Goal: Task Accomplishment & Management: Manage account settings

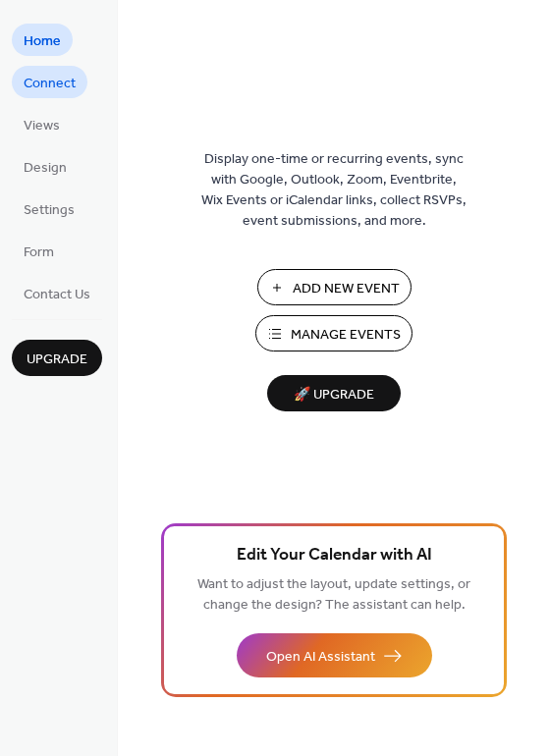
click at [42, 83] on span "Connect" at bounding box center [50, 84] width 52 height 21
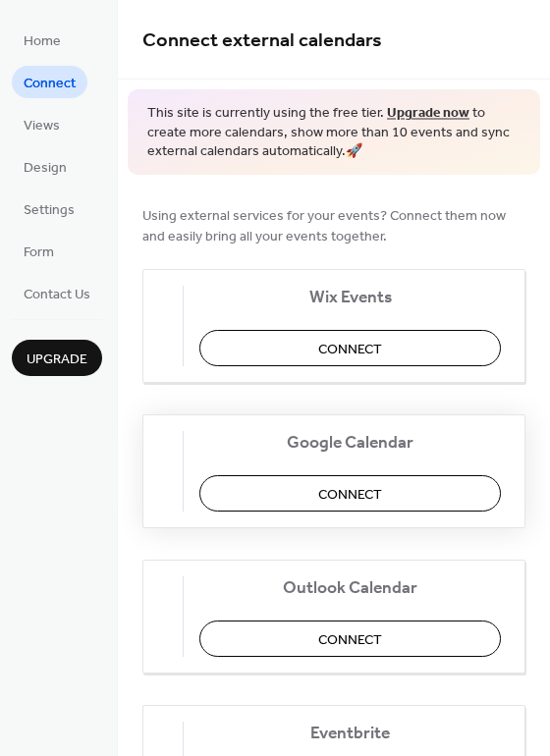
click at [336, 503] on span "Connect" at bounding box center [350, 494] width 64 height 21
click at [321, 494] on div "Google Calendar Connect" at bounding box center [333, 472] width 383 height 114
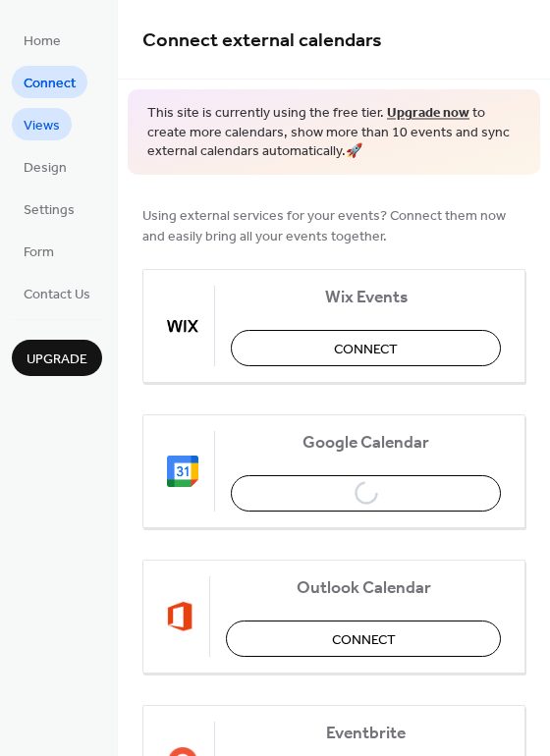
click at [45, 116] on span "Views" at bounding box center [42, 126] width 36 height 21
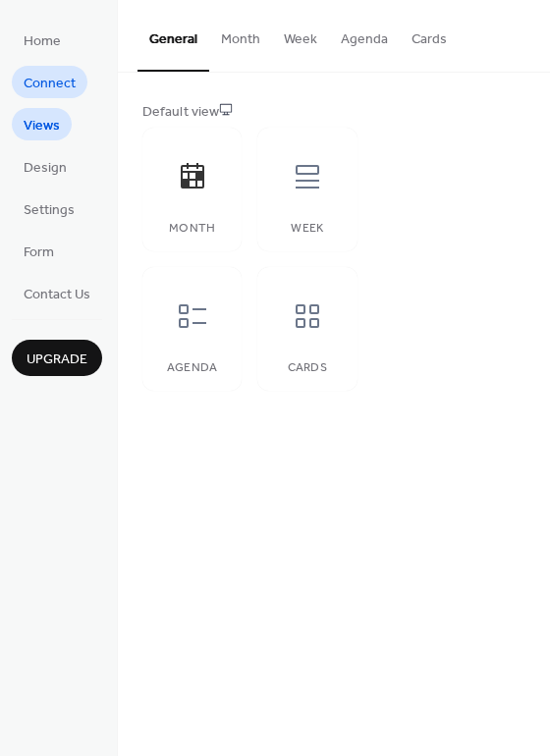
click at [45, 88] on span "Connect" at bounding box center [50, 84] width 52 height 21
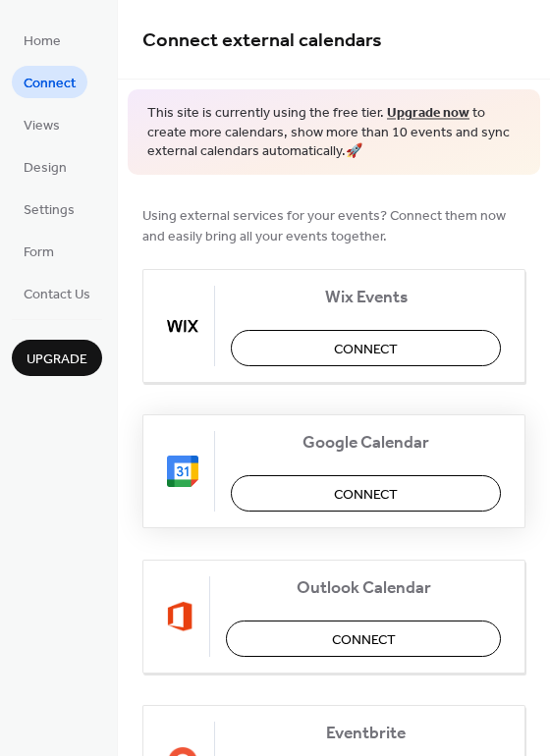
click at [347, 494] on span "Connect" at bounding box center [366, 494] width 64 height 21
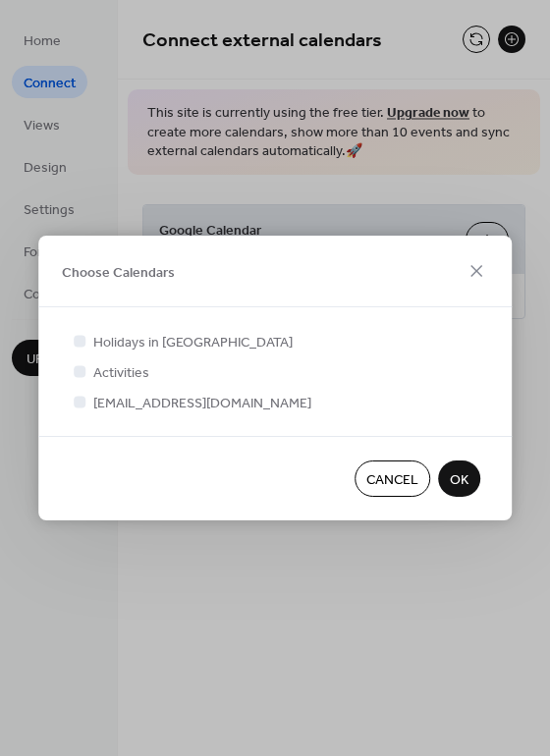
click at [467, 481] on span "OK" at bounding box center [459, 481] width 19 height 21
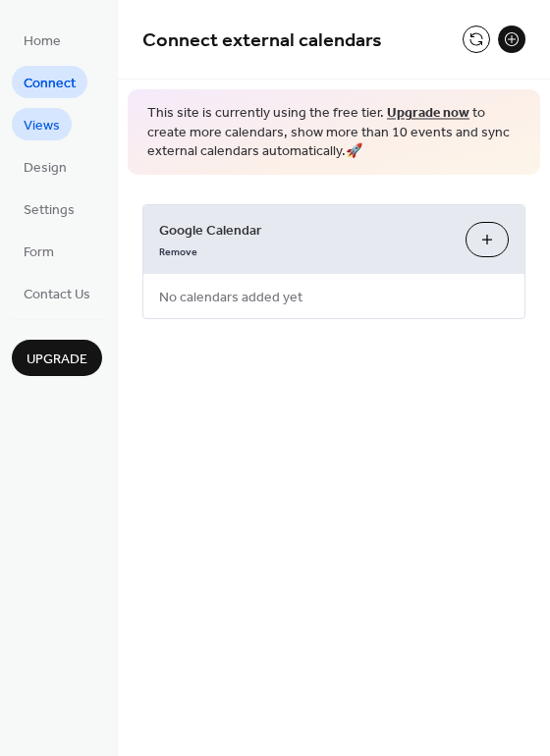
click at [43, 124] on span "Views" at bounding box center [42, 126] width 36 height 21
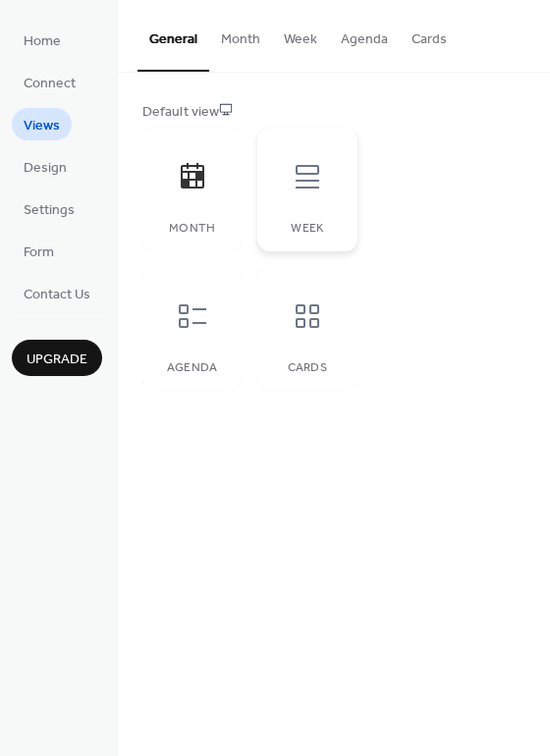
click at [306, 185] on icon at bounding box center [307, 176] width 31 height 31
click at [186, 182] on icon at bounding box center [193, 176] width 24 height 26
click at [199, 325] on icon at bounding box center [192, 316] width 31 height 31
click at [322, 329] on icon at bounding box center [307, 316] width 31 height 31
click at [195, 180] on icon at bounding box center [193, 176] width 24 height 26
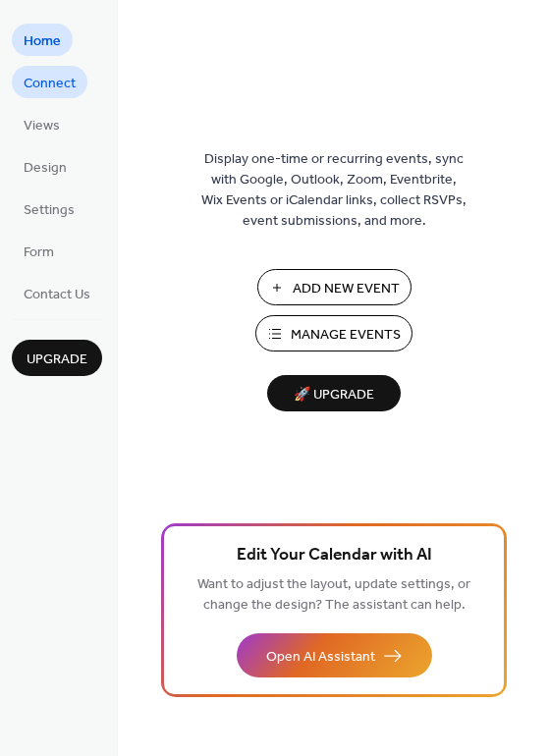
click at [49, 81] on span "Connect" at bounding box center [50, 84] width 52 height 21
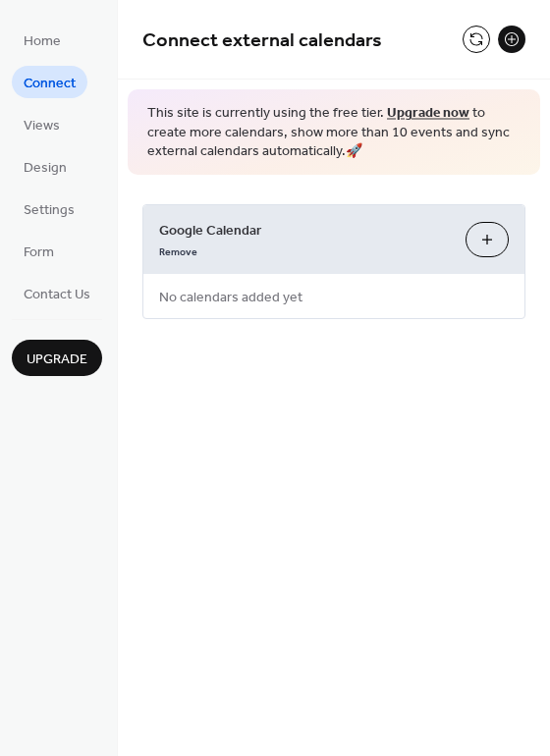
click at [482, 242] on button "Choose Calendars" at bounding box center [487, 239] width 43 height 35
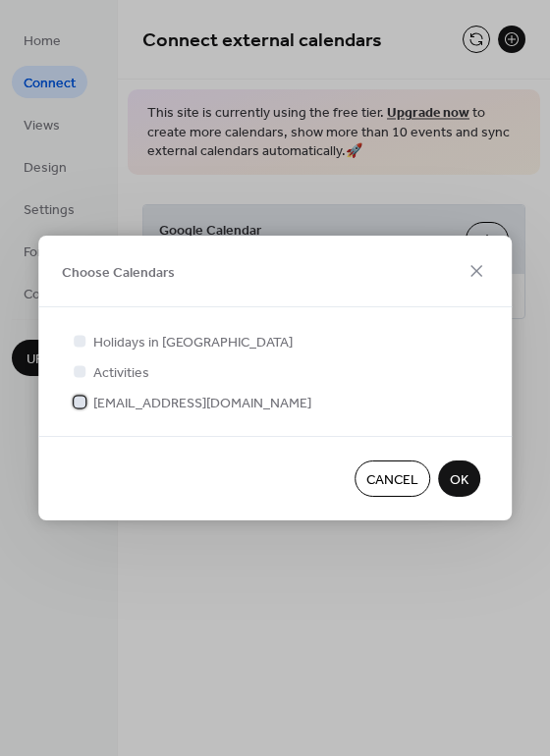
click at [144, 398] on span "[EMAIL_ADDRESS][DOMAIN_NAME]" at bounding box center [202, 404] width 218 height 21
click at [458, 478] on span "OK" at bounding box center [459, 481] width 19 height 21
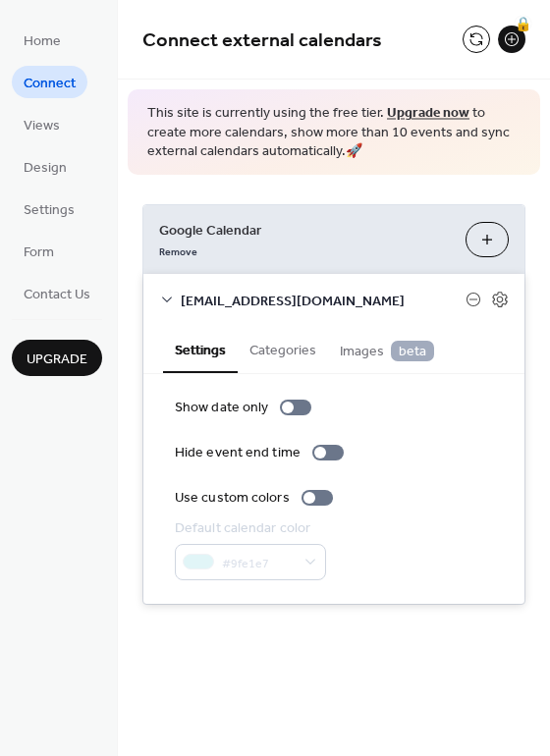
click at [67, 515] on div "Home Connect Views Design Settings Form Contact Us Upgrade" at bounding box center [59, 378] width 118 height 756
click at [348, 349] on span "Images beta" at bounding box center [387, 352] width 94 height 22
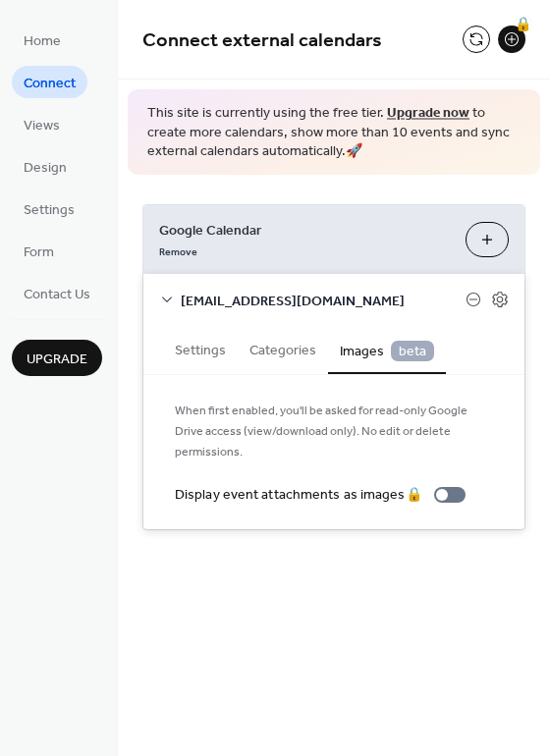
click at [291, 351] on button "Categories" at bounding box center [283, 348] width 90 height 45
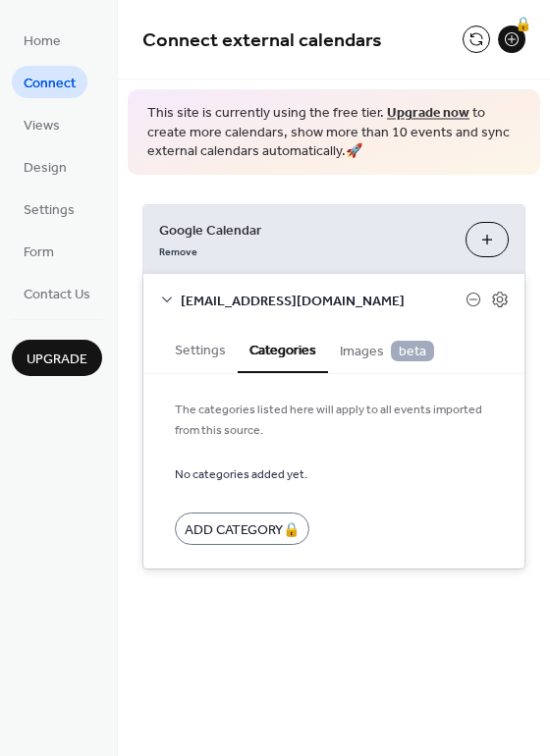
click at [196, 353] on button "Settings" at bounding box center [200, 348] width 75 height 45
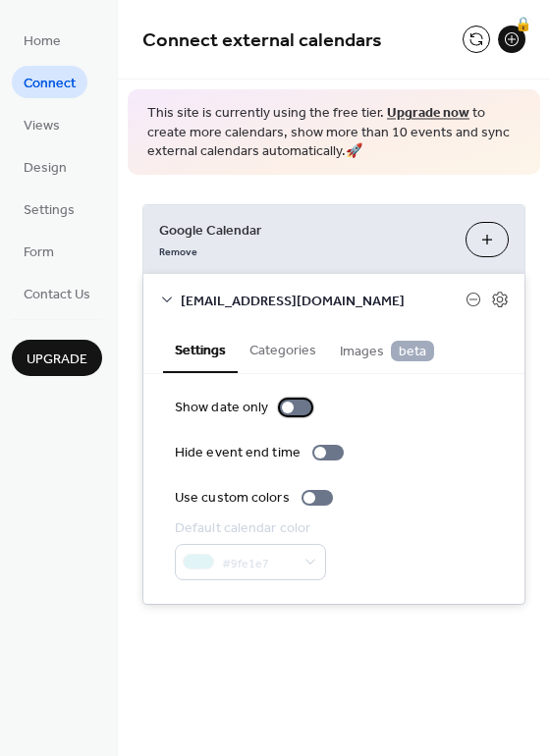
click at [296, 410] on div at bounding box center [295, 408] width 31 height 16
click at [299, 407] on div at bounding box center [304, 408] width 12 height 12
click at [100, 531] on div "Home Connect Views Design Settings Form Contact Us Upgrade" at bounding box center [59, 378] width 118 height 756
click at [55, 116] on span "Views" at bounding box center [42, 126] width 36 height 21
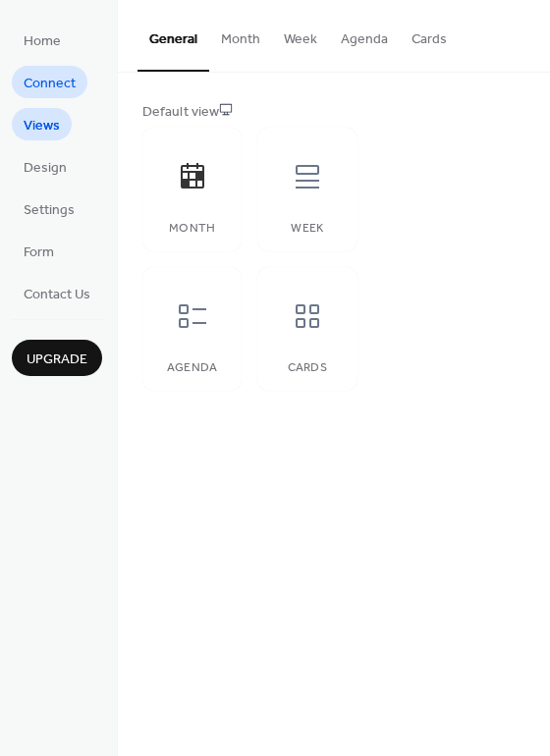
click at [67, 81] on span "Connect" at bounding box center [50, 84] width 52 height 21
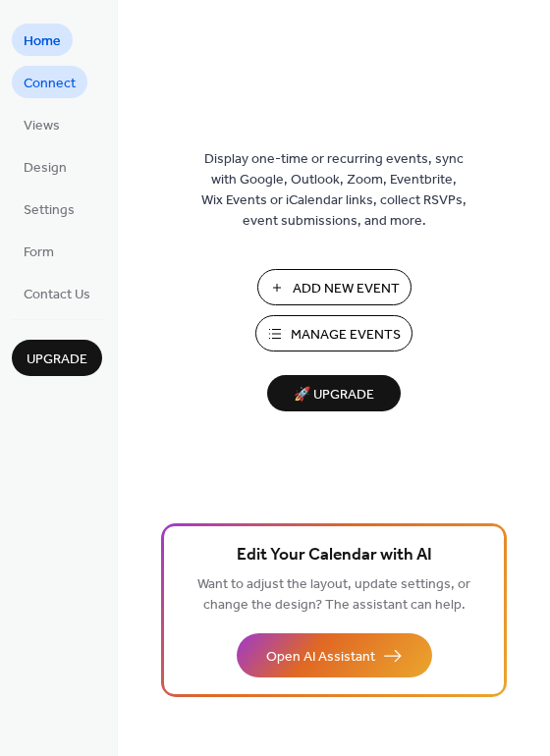
click at [62, 91] on span "Connect" at bounding box center [50, 84] width 52 height 21
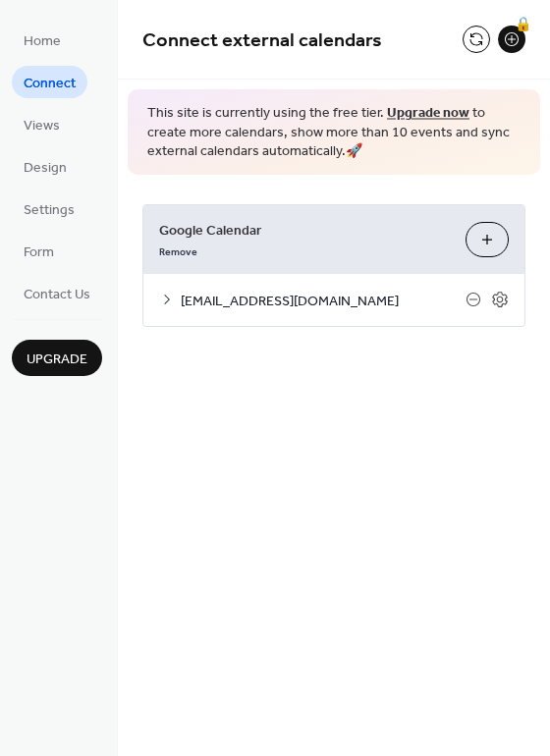
click at [174, 296] on icon at bounding box center [167, 300] width 16 height 16
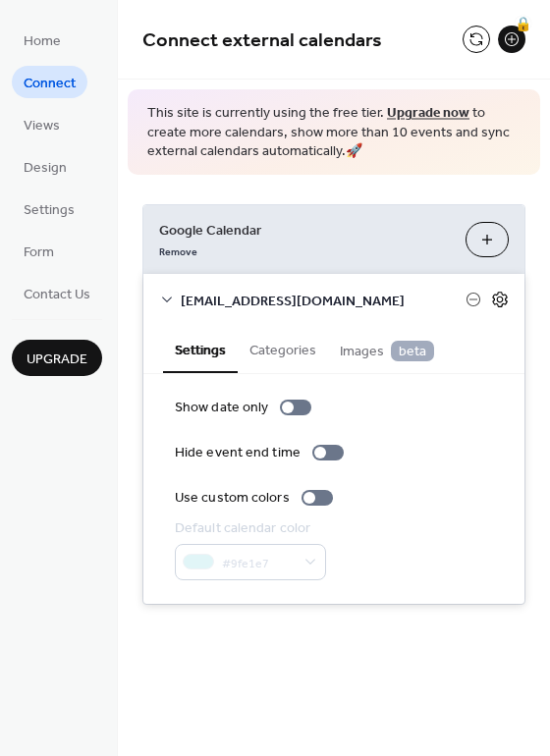
click at [498, 299] on icon at bounding box center [500, 300] width 7 height 7
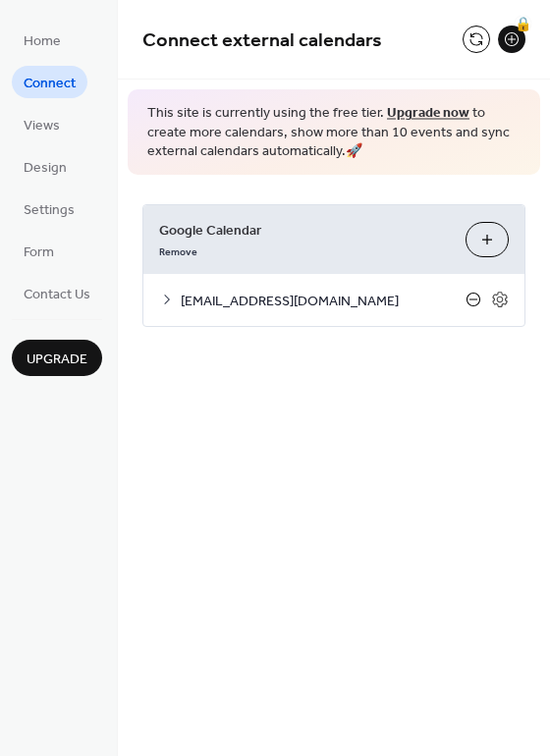
click at [470, 296] on icon at bounding box center [474, 300] width 16 height 16
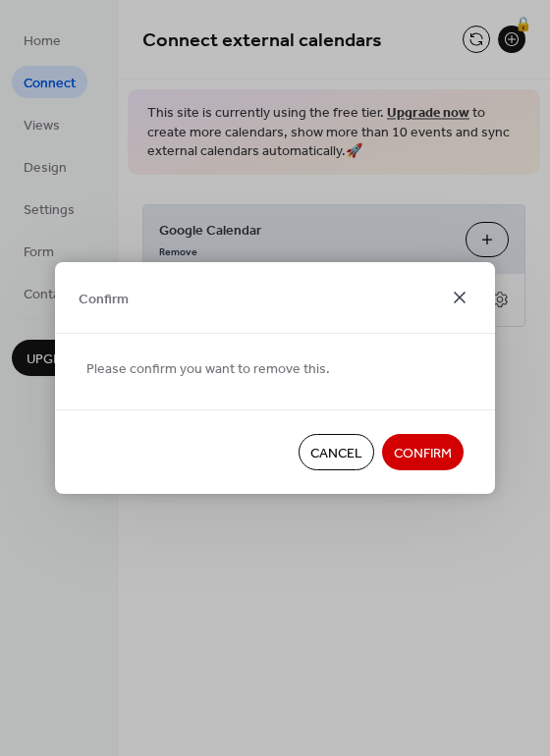
click at [458, 295] on icon at bounding box center [460, 298] width 12 height 12
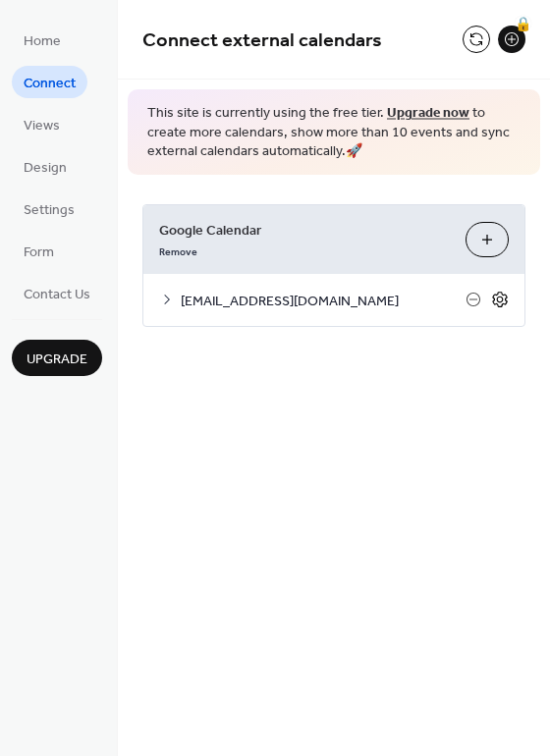
click at [505, 302] on icon at bounding box center [500, 300] width 18 height 18
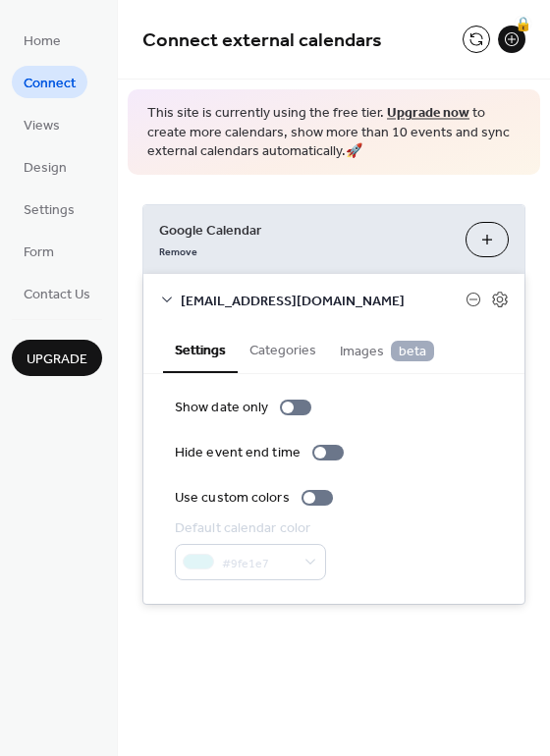
click at [283, 356] on button "Categories" at bounding box center [283, 348] width 90 height 45
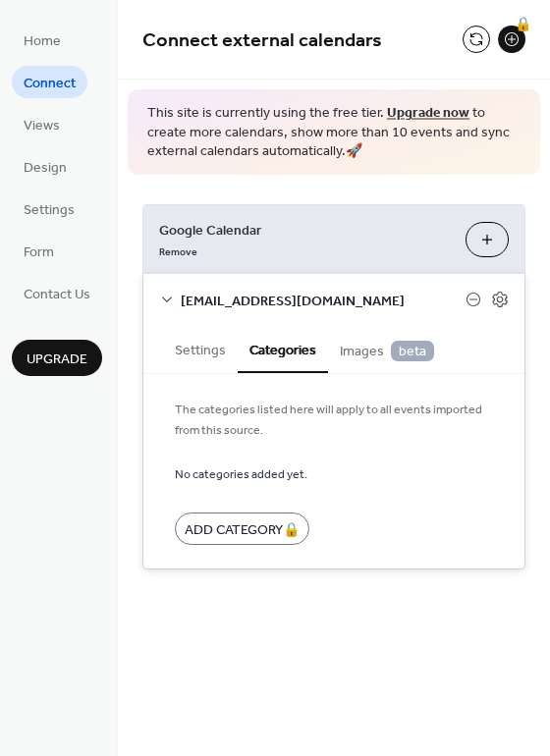
click at [362, 356] on span "Images beta" at bounding box center [387, 352] width 94 height 22
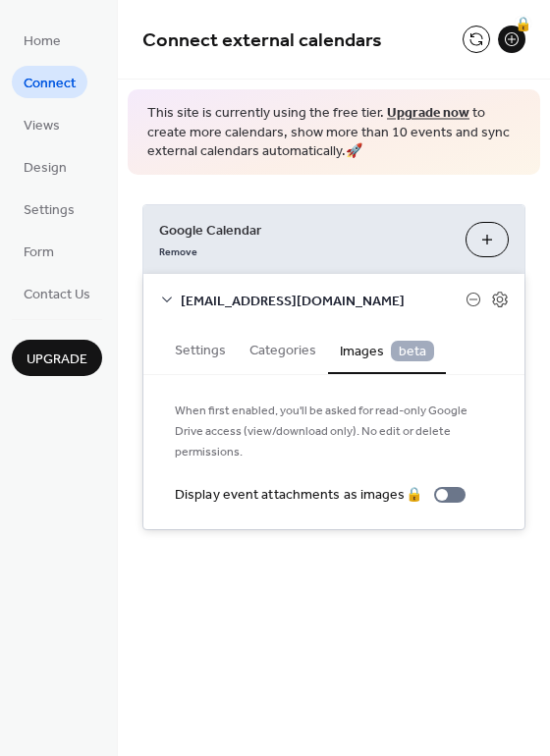
click at [292, 350] on button "Categories" at bounding box center [283, 348] width 90 height 45
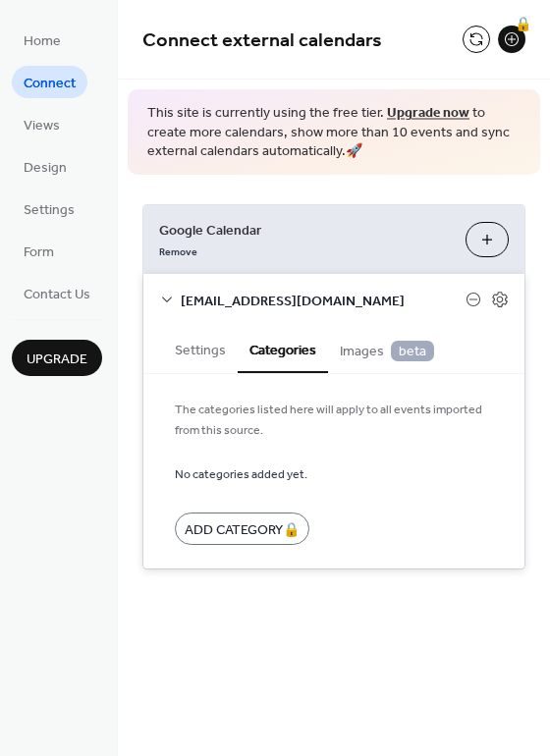
click at [199, 357] on button "Settings" at bounding box center [200, 348] width 75 height 45
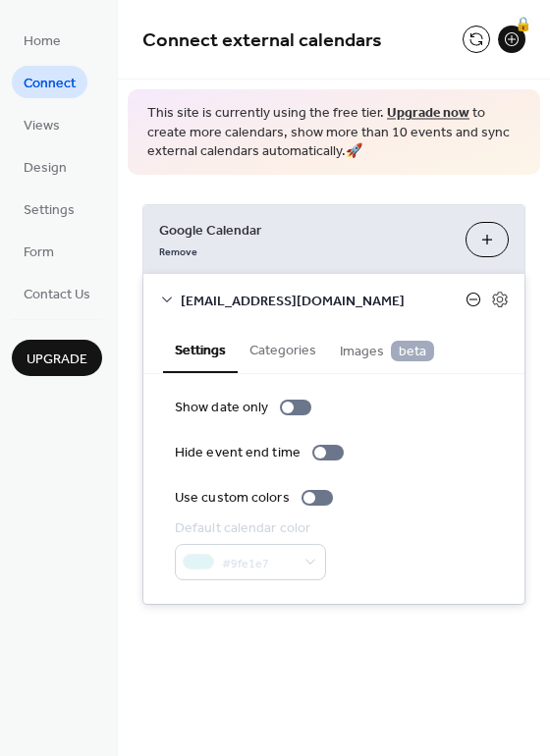
click at [472, 300] on icon at bounding box center [474, 300] width 8 height 1
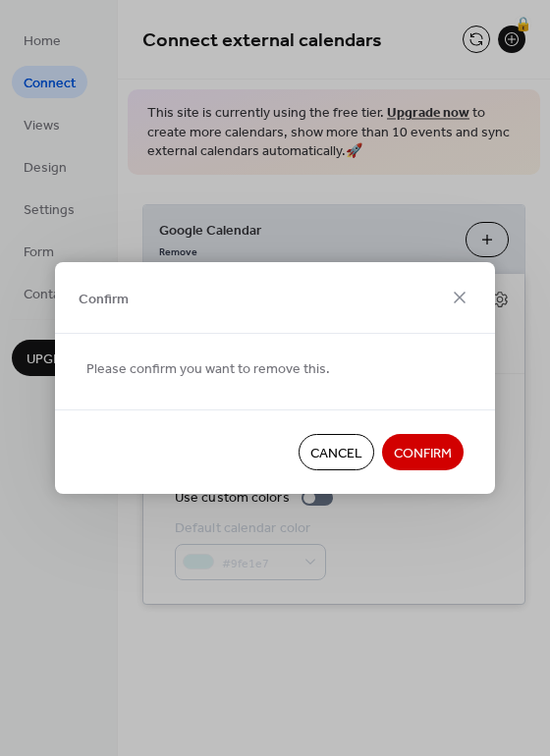
click at [419, 459] on span "Confirm" at bounding box center [423, 454] width 58 height 21
